Goal: Find specific page/section: Find specific page/section

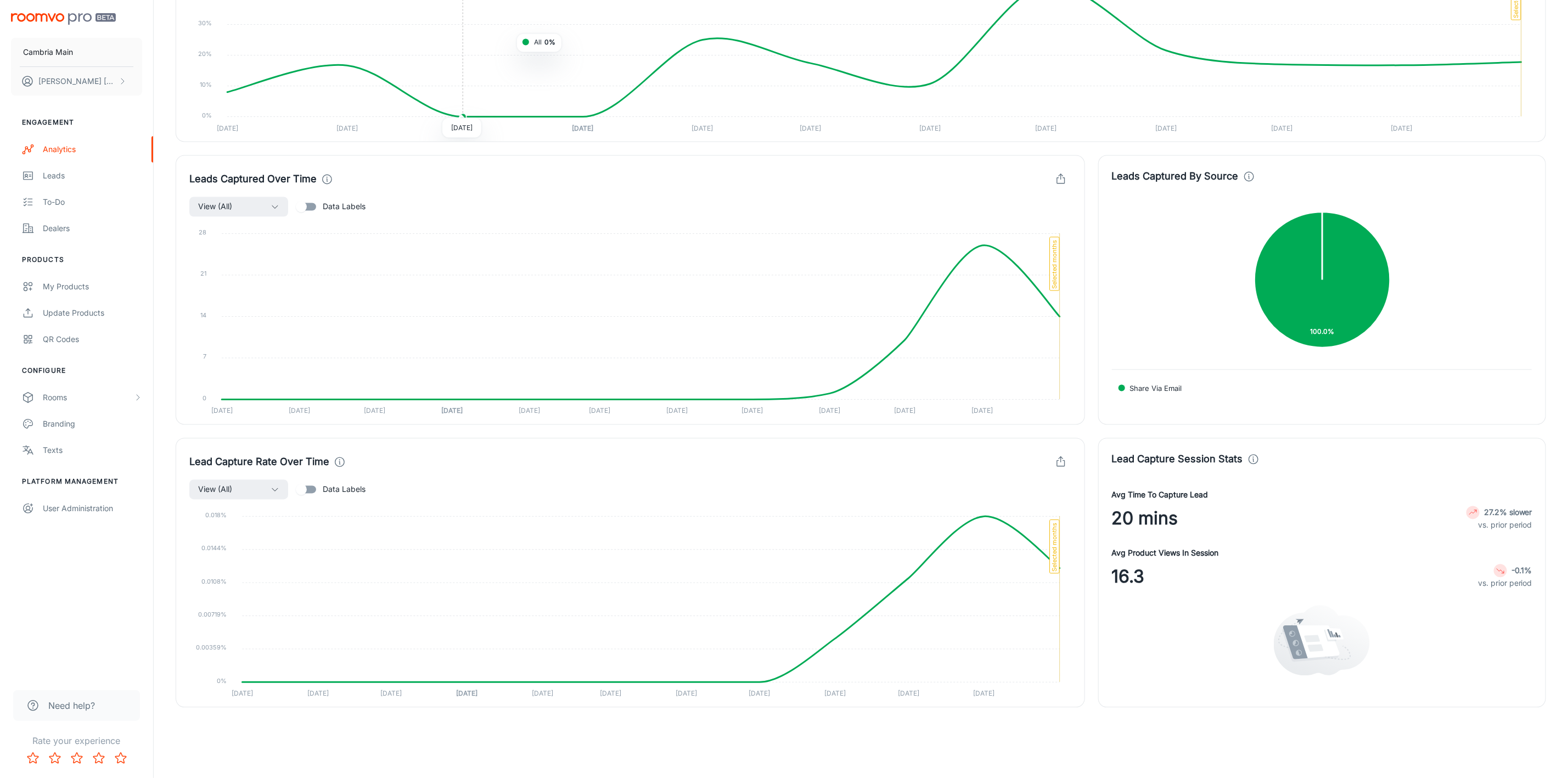
scroll to position [1008, 0]
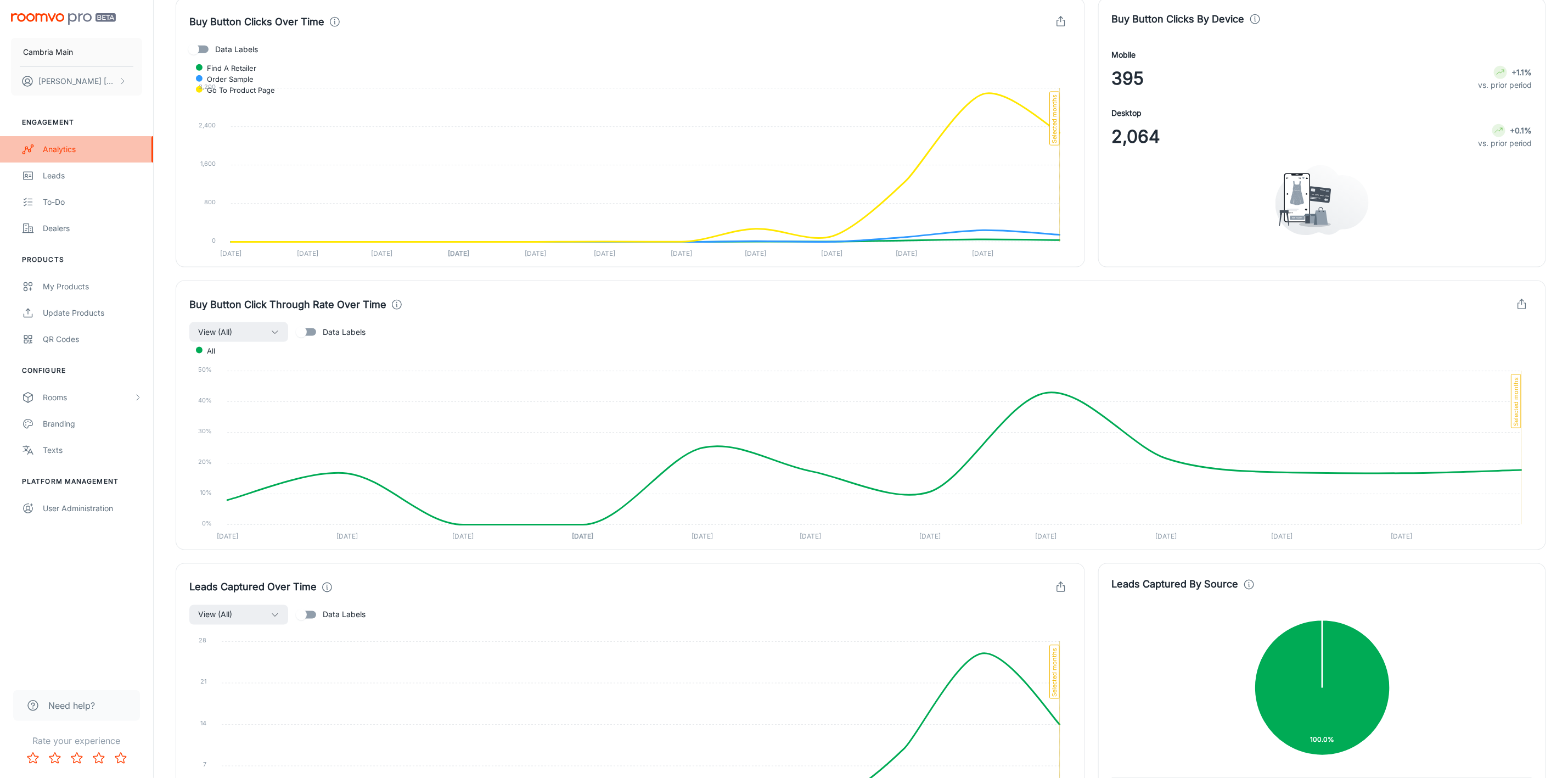
click at [53, 145] on div "Analytics" at bounding box center [93, 149] width 99 height 12
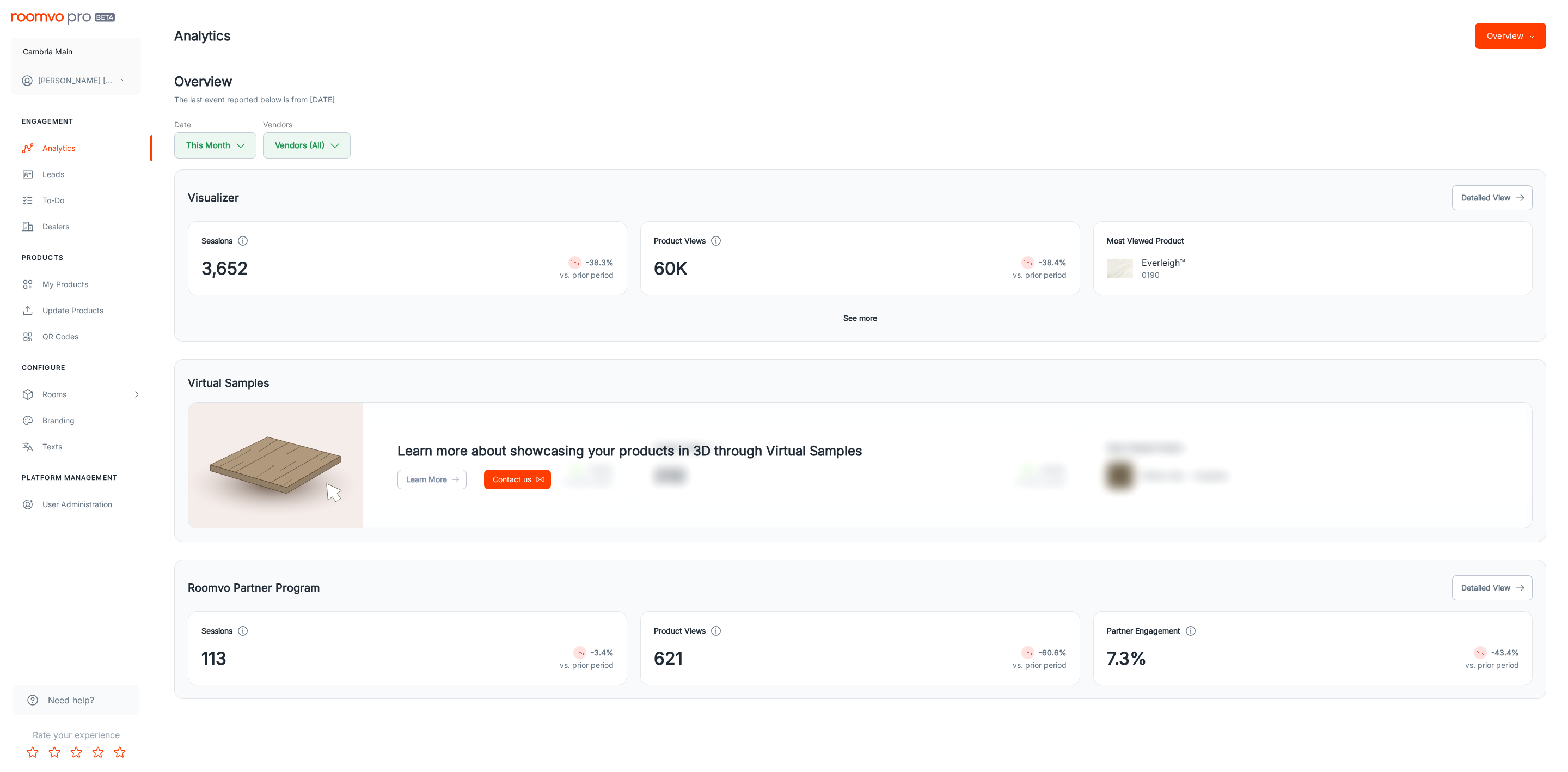
click at [856, 318] on button "See more" at bounding box center [860, 317] width 43 height 20
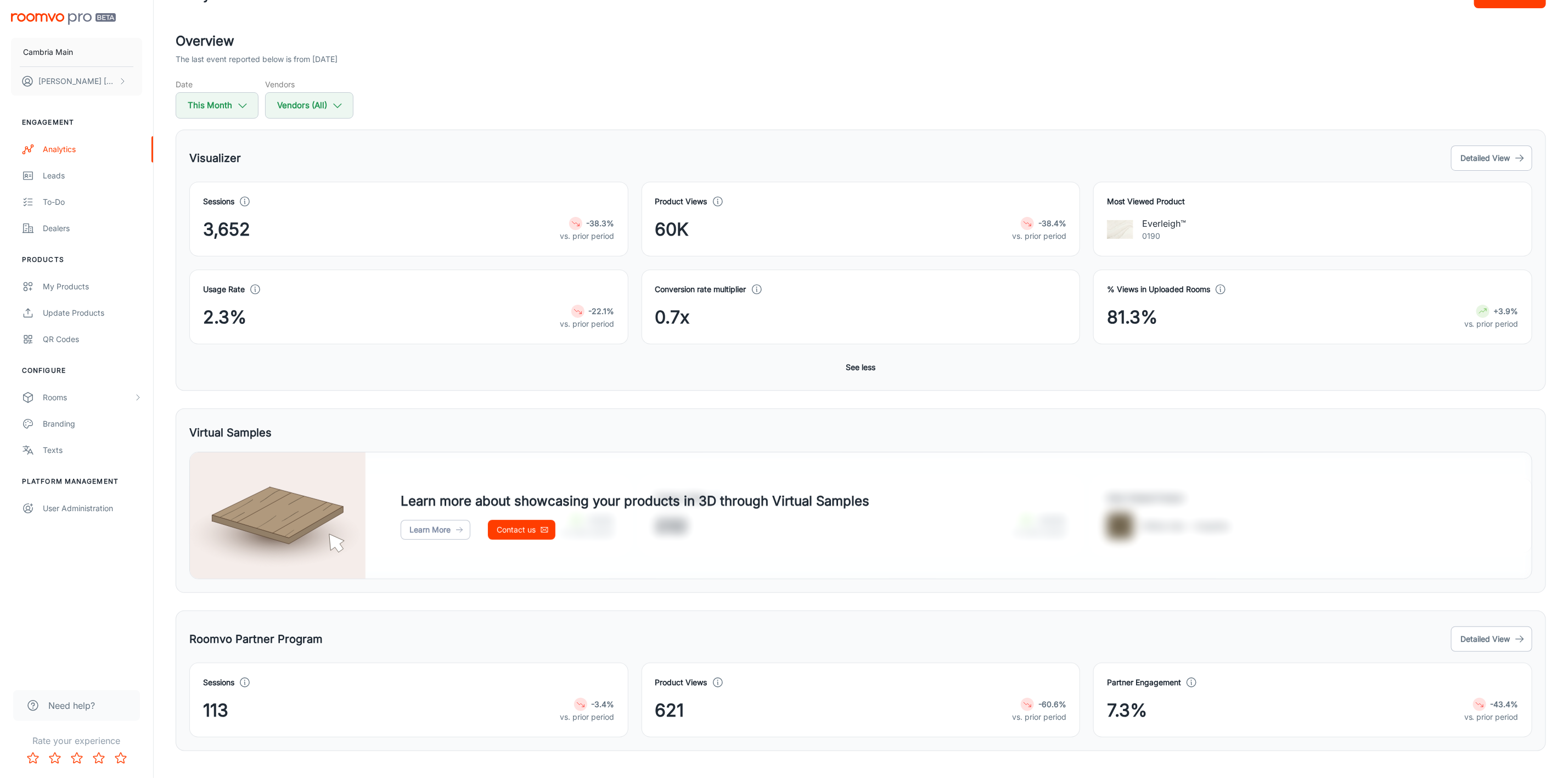
scroll to position [63, 0]
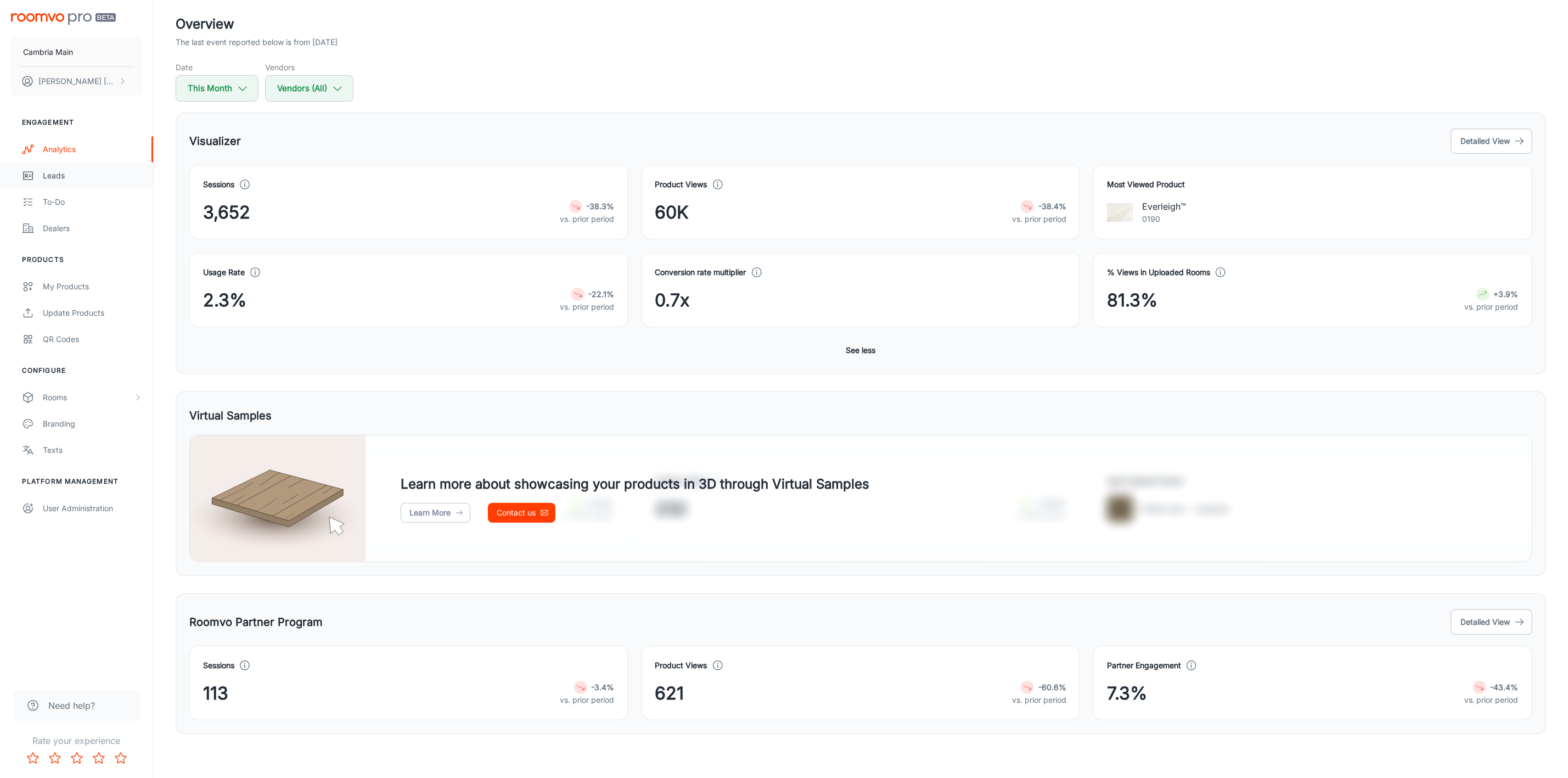
click at [57, 181] on link "Leads" at bounding box center [76, 176] width 153 height 27
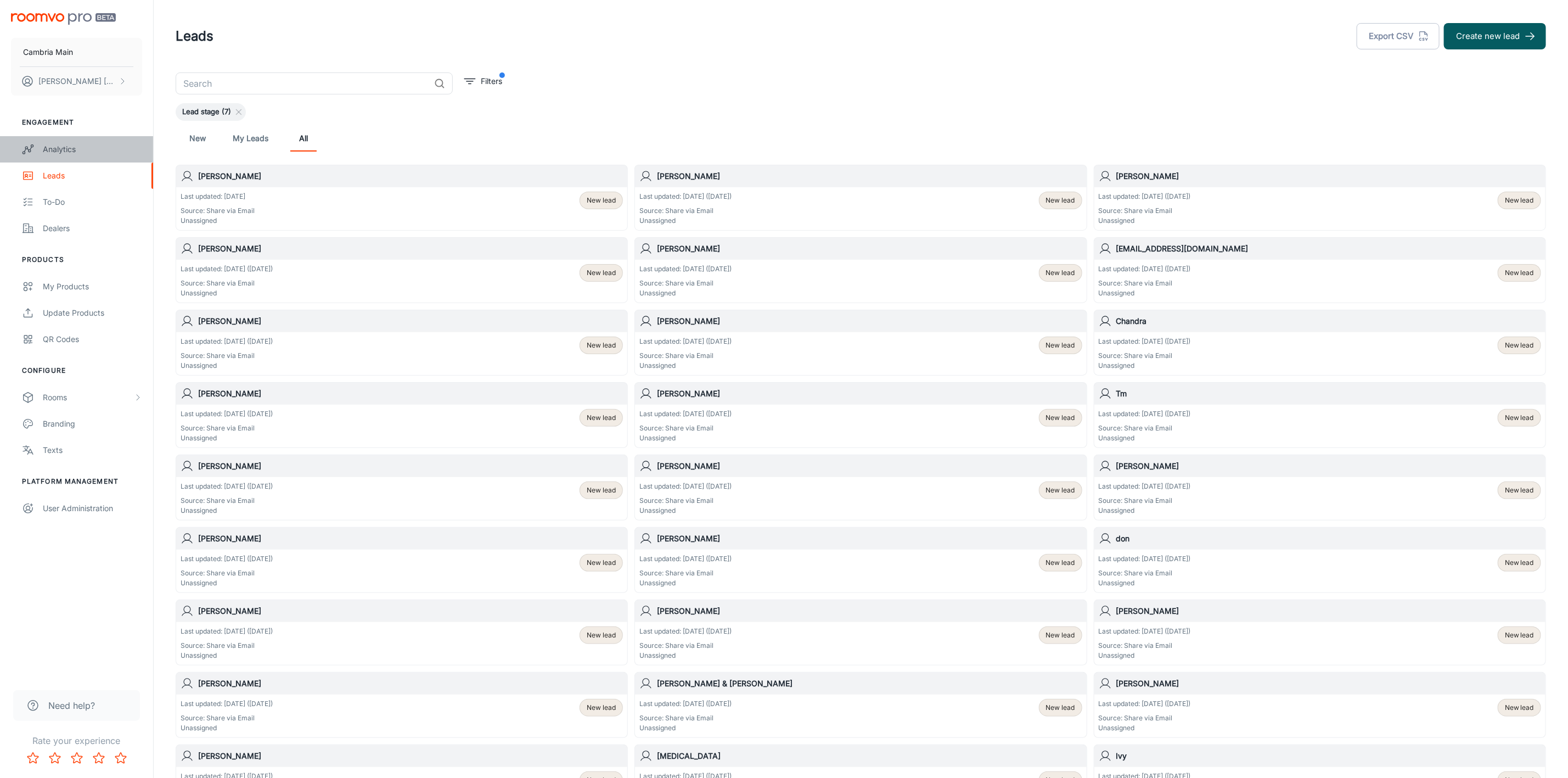
click at [70, 140] on link "Analytics" at bounding box center [76, 150] width 153 height 27
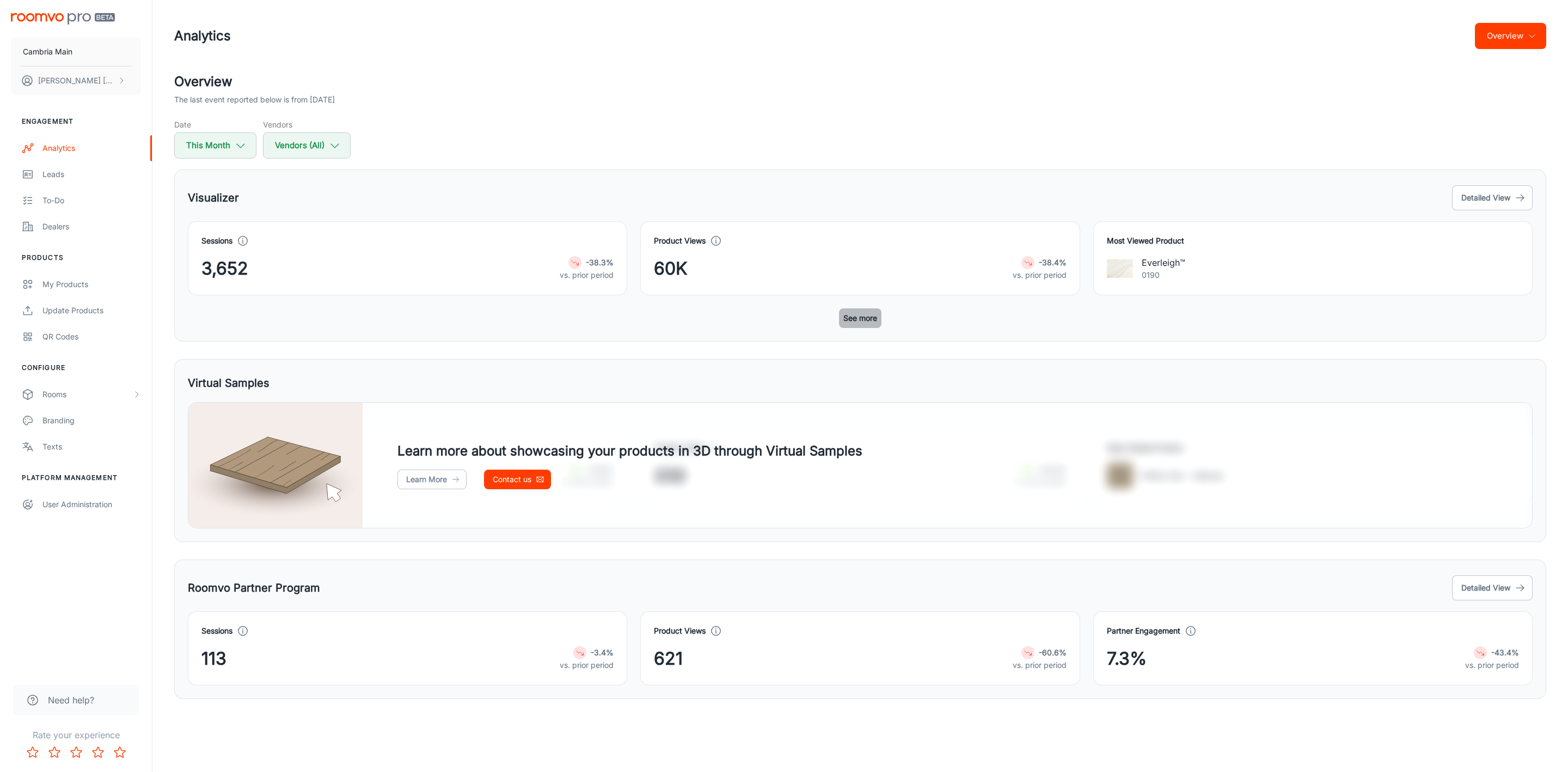
click at [872, 322] on button "See more" at bounding box center [860, 317] width 43 height 20
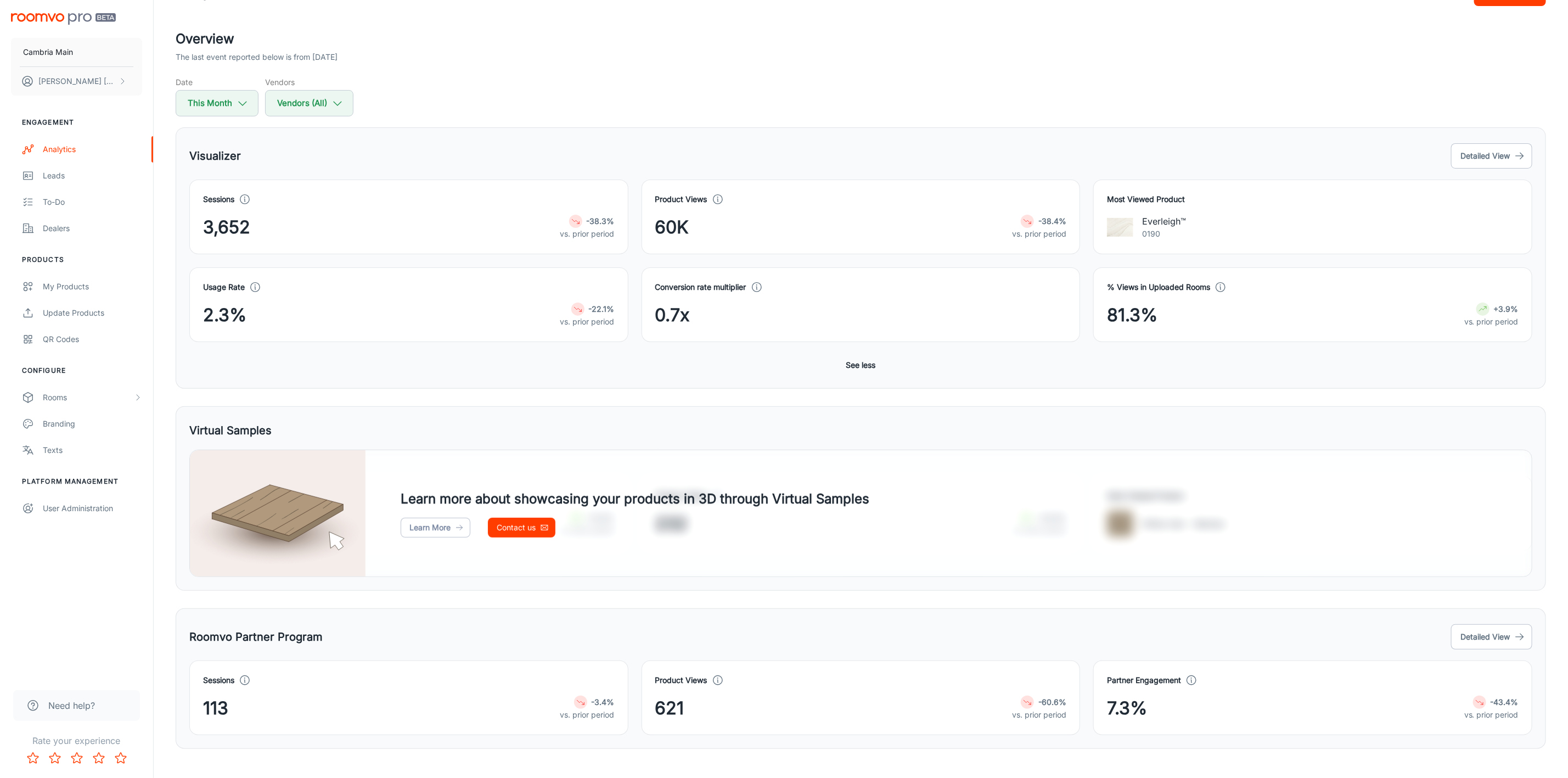
scroll to position [63, 0]
